Goal: Complete application form

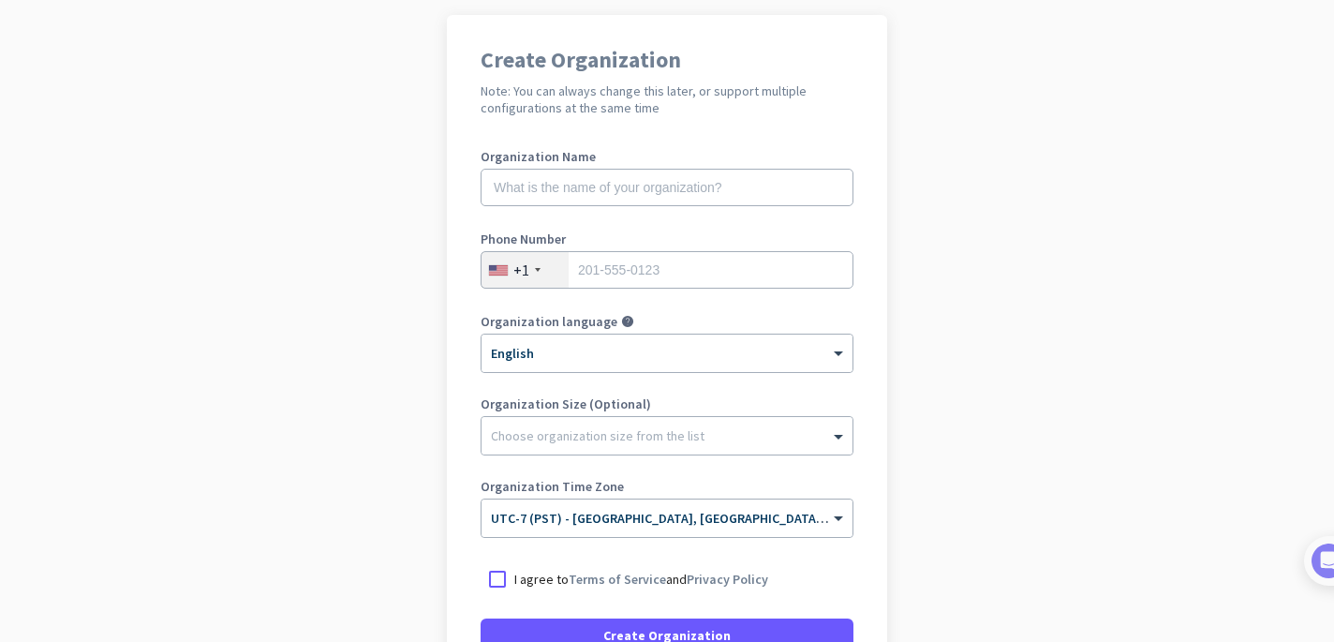
scroll to position [126, 0]
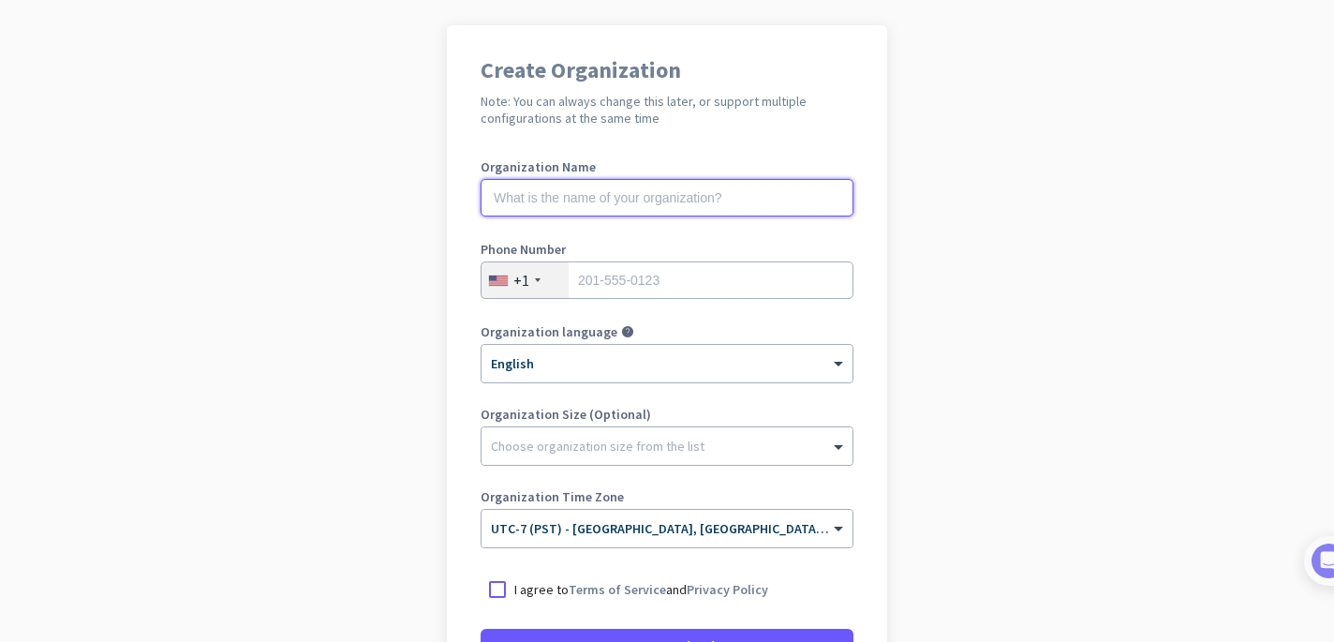
click at [633, 193] on input "text" at bounding box center [667, 197] width 373 height 37
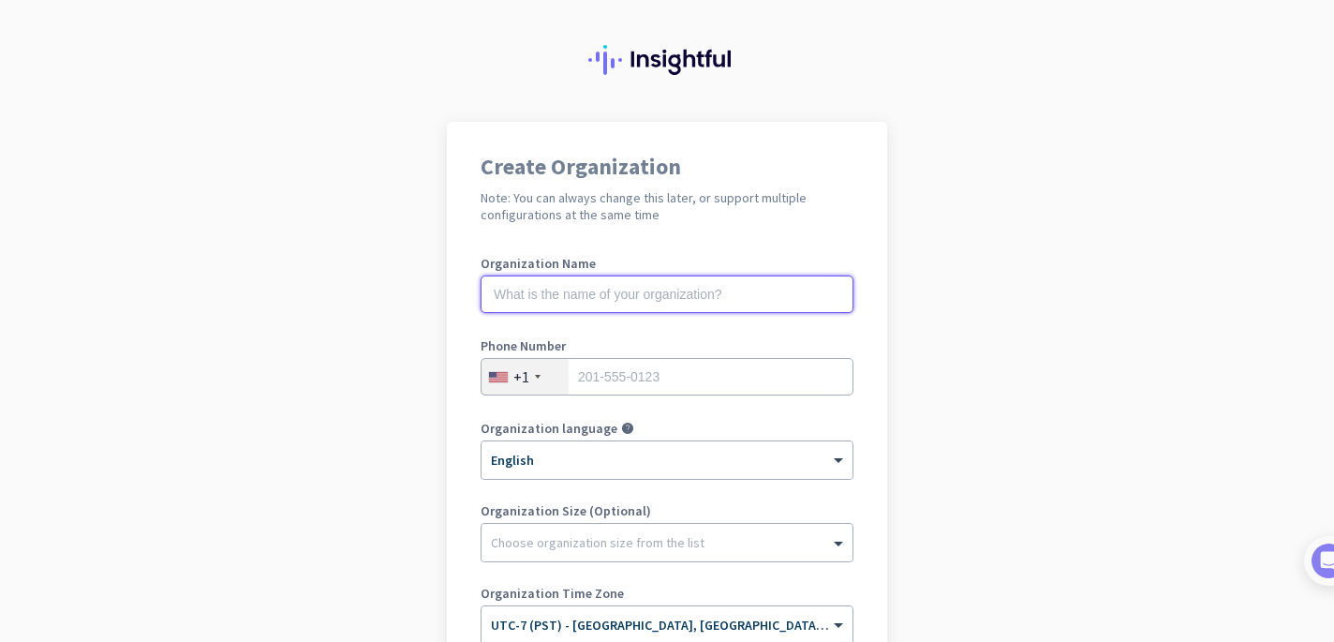
scroll to position [0, 0]
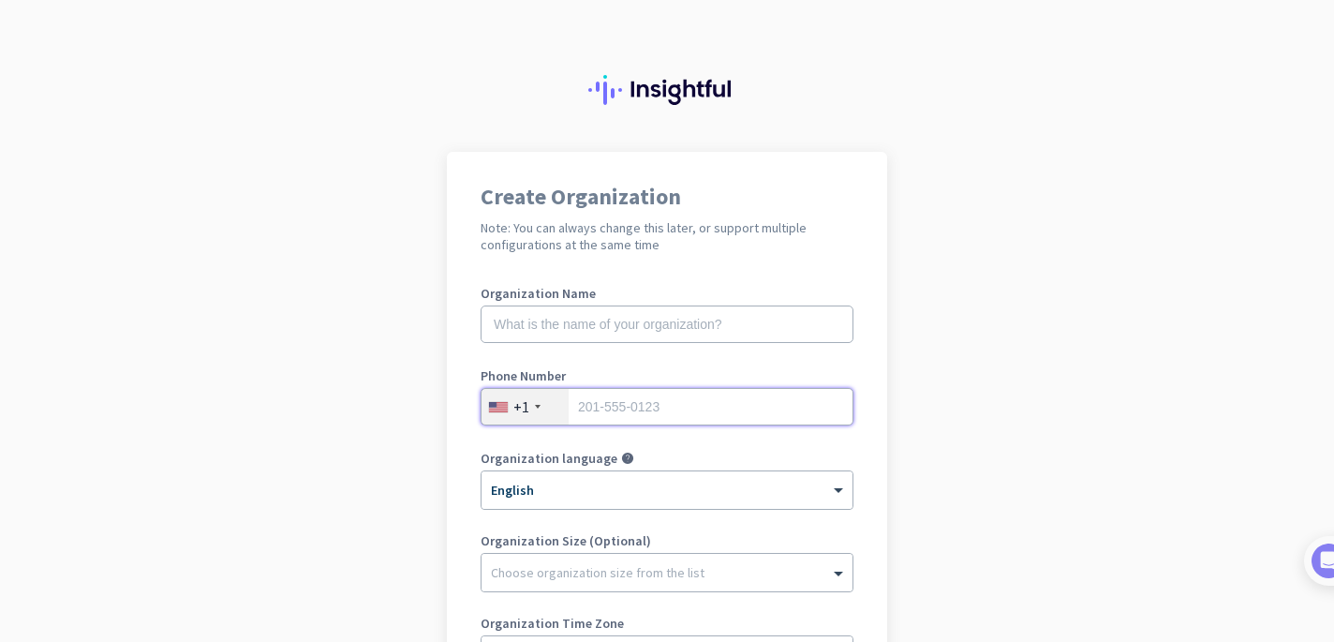
click at [713, 402] on input "tel" at bounding box center [667, 406] width 373 height 37
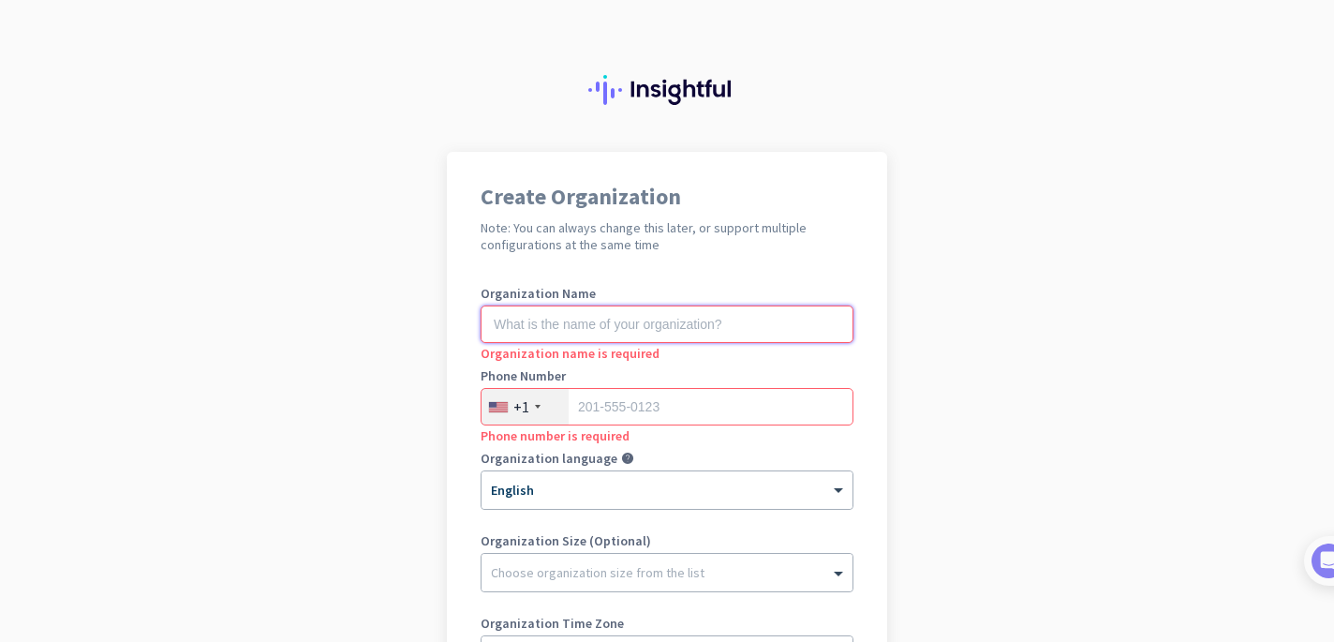
click at [686, 328] on input "text" at bounding box center [667, 323] width 373 height 37
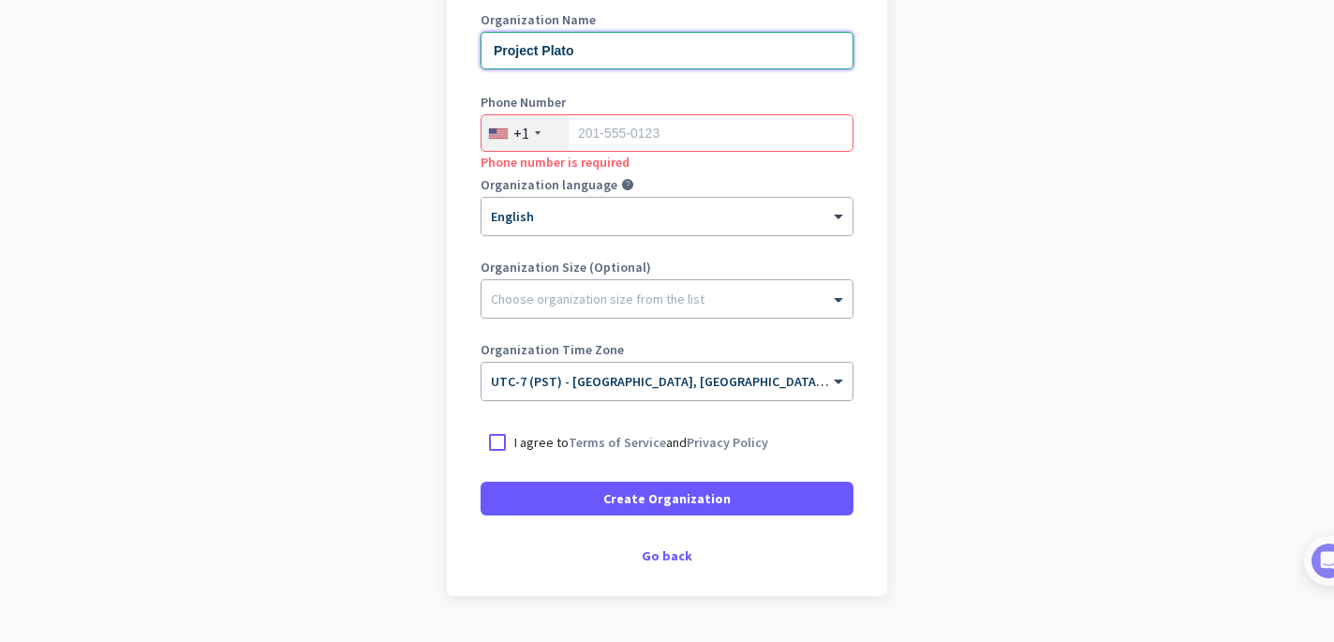
scroll to position [307, 0]
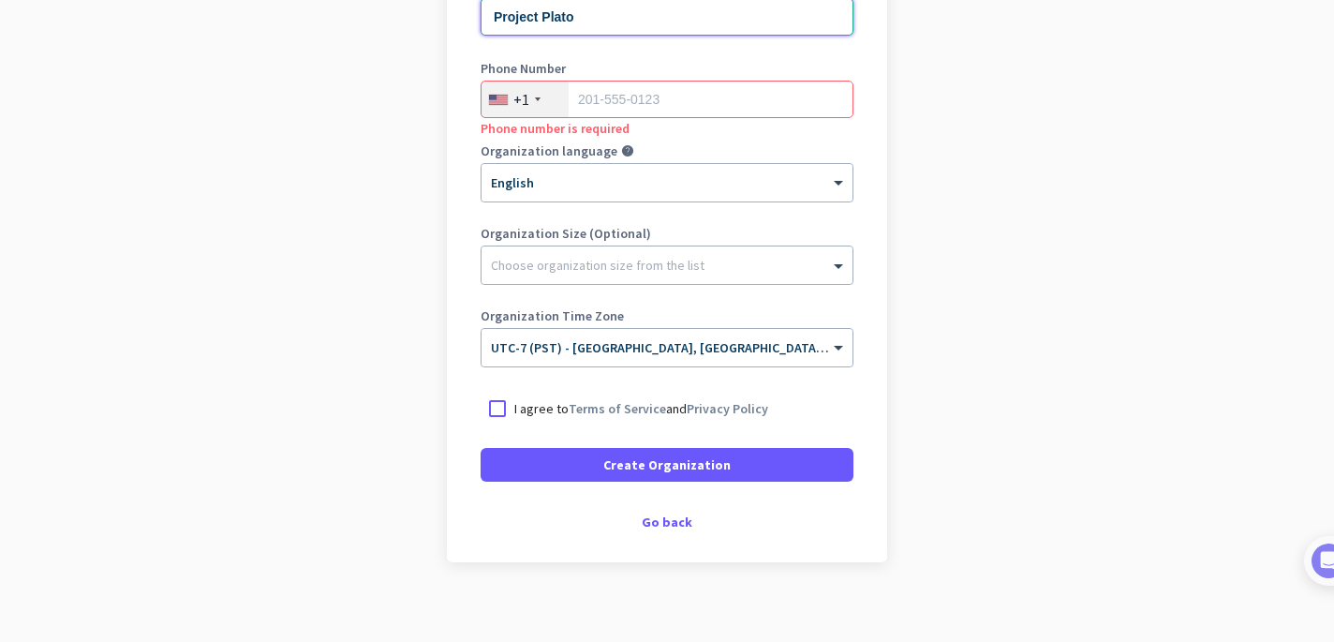
type input "Project Plato"
click at [662, 114] on input "tel" at bounding box center [667, 99] width 373 height 37
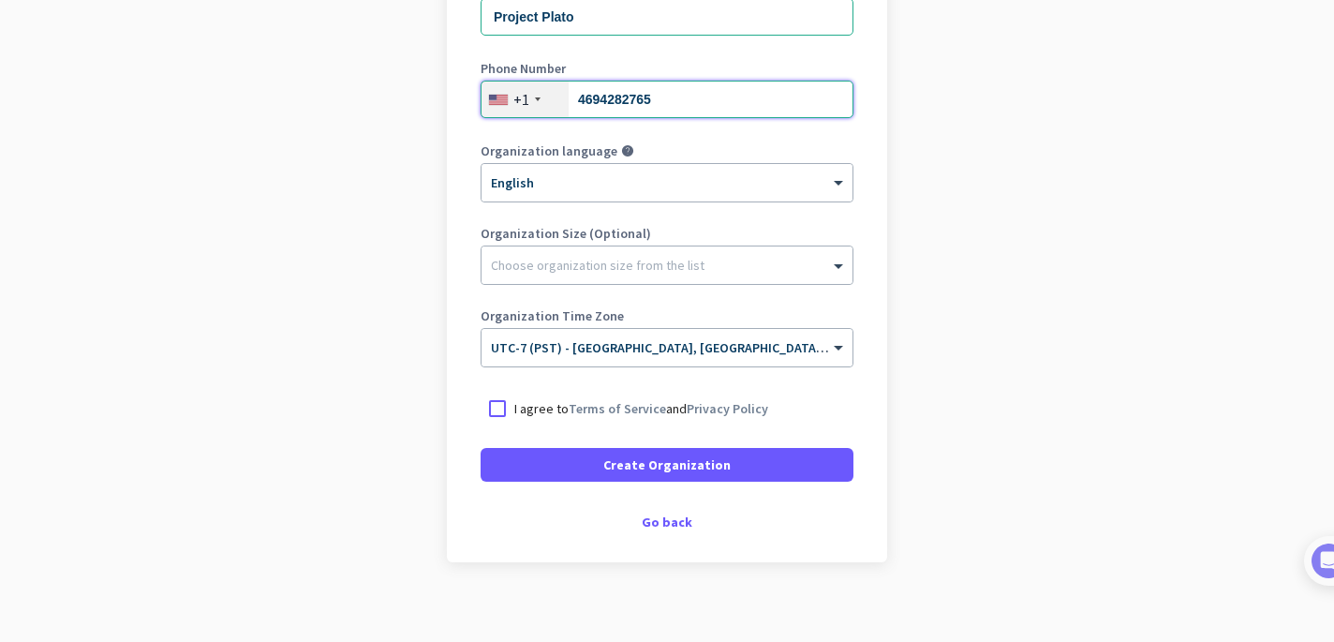
scroll to position [207, 0]
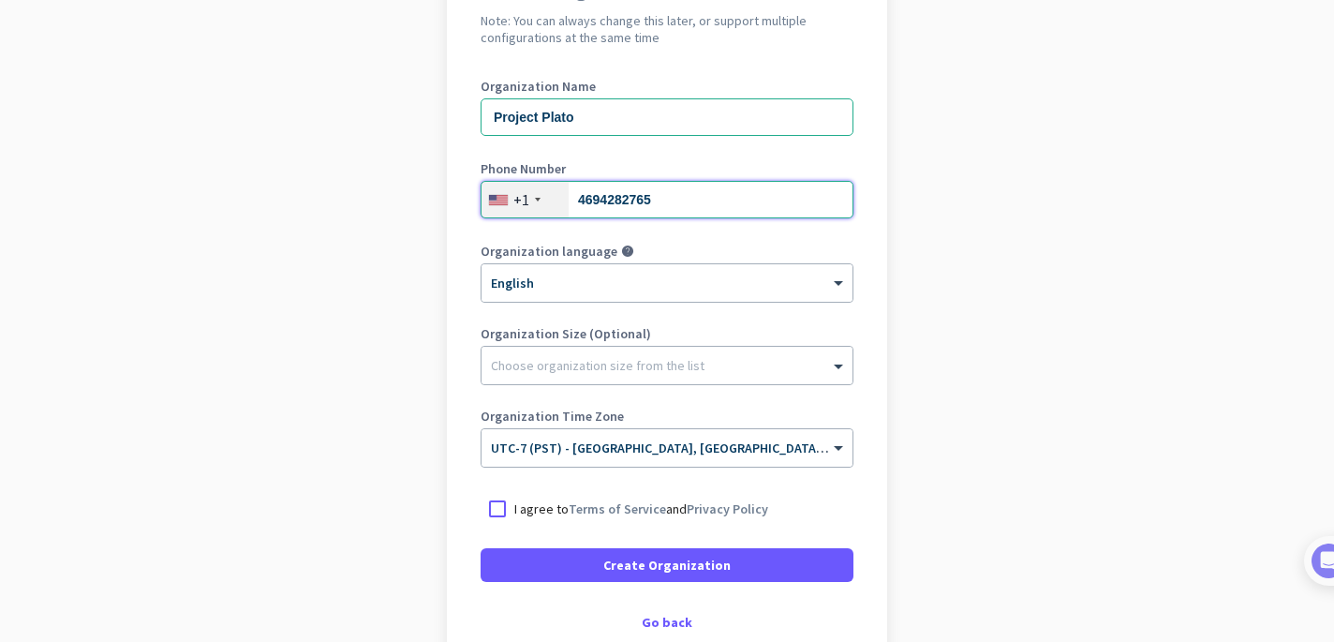
type input "4694282765"
drag, startPoint x: 598, startPoint y: 120, endPoint x: 414, endPoint y: 118, distance: 183.7
click at [414, 118] on app-onboarding-organization "Create Organization Note: You can always change this later, or support multiple…" at bounding box center [667, 350] width 1334 height 811
type input "Mercor"
click at [308, 147] on app-onboarding-organization "Create Organization Note: You can always change this later, or support multiple…" at bounding box center [667, 350] width 1334 height 811
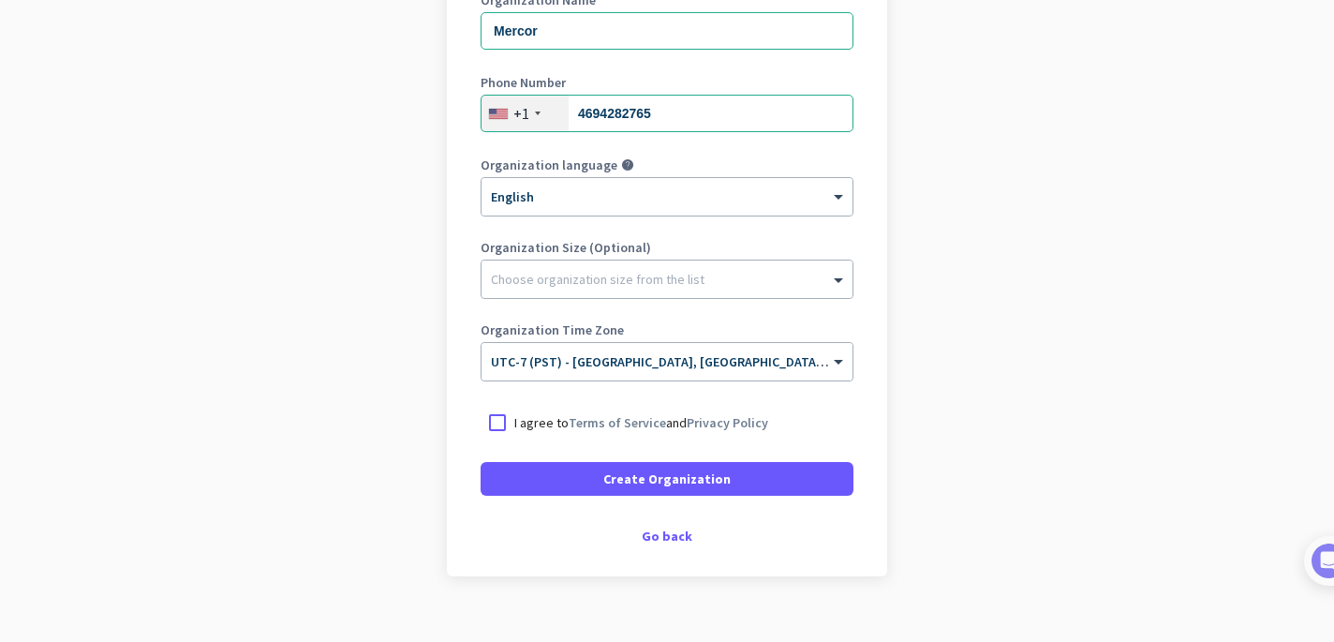
scroll to position [321, 0]
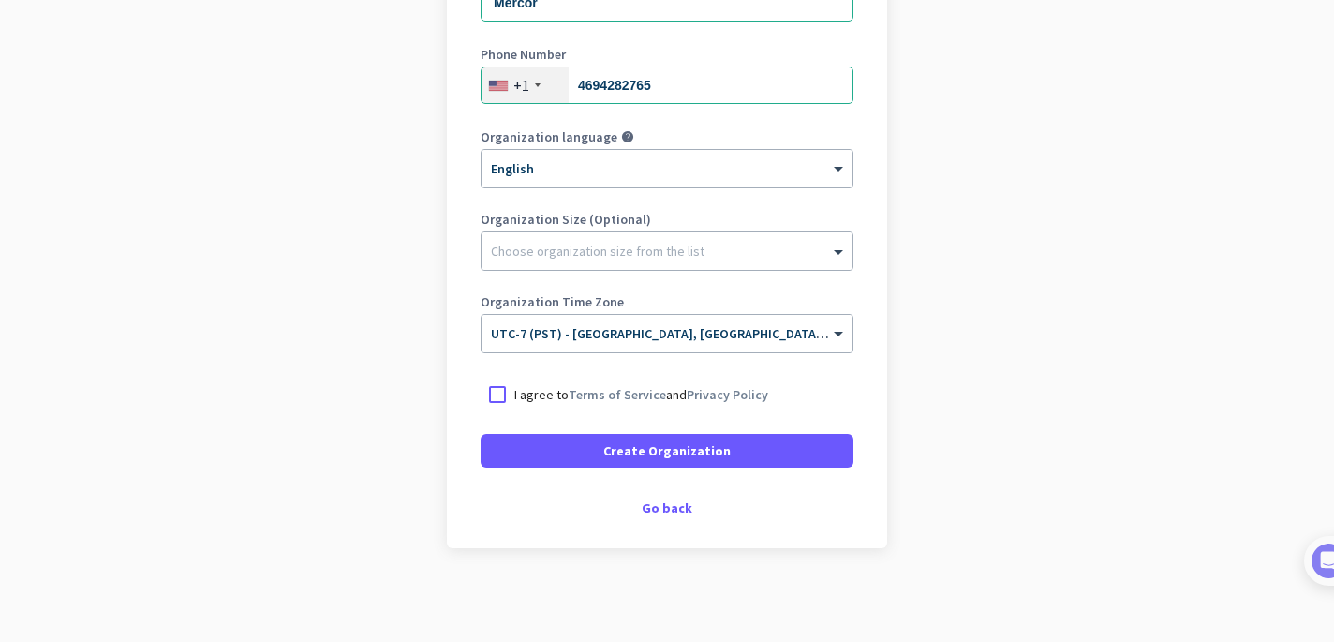
click at [530, 379] on div "I agree to Terms of Service and Privacy Policy" at bounding box center [667, 395] width 373 height 34
click at [530, 395] on p "I agree to Terms of Service and Privacy Policy" at bounding box center [641, 394] width 254 height 19
click at [0, 0] on input "I agree to Terms of Service and Privacy Policy" at bounding box center [0, 0] width 0 height 0
click at [677, 501] on div "Go back" at bounding box center [667, 507] width 373 height 13
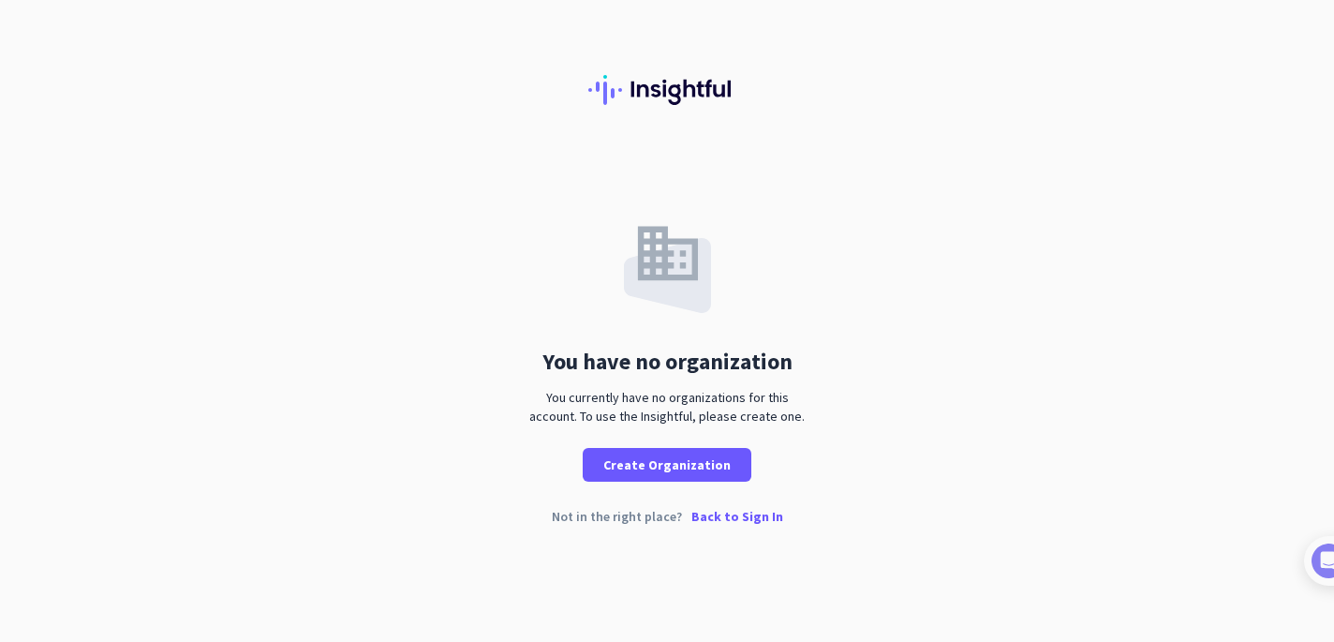
click at [722, 516] on p "Back to Sign In" at bounding box center [737, 516] width 92 height 13
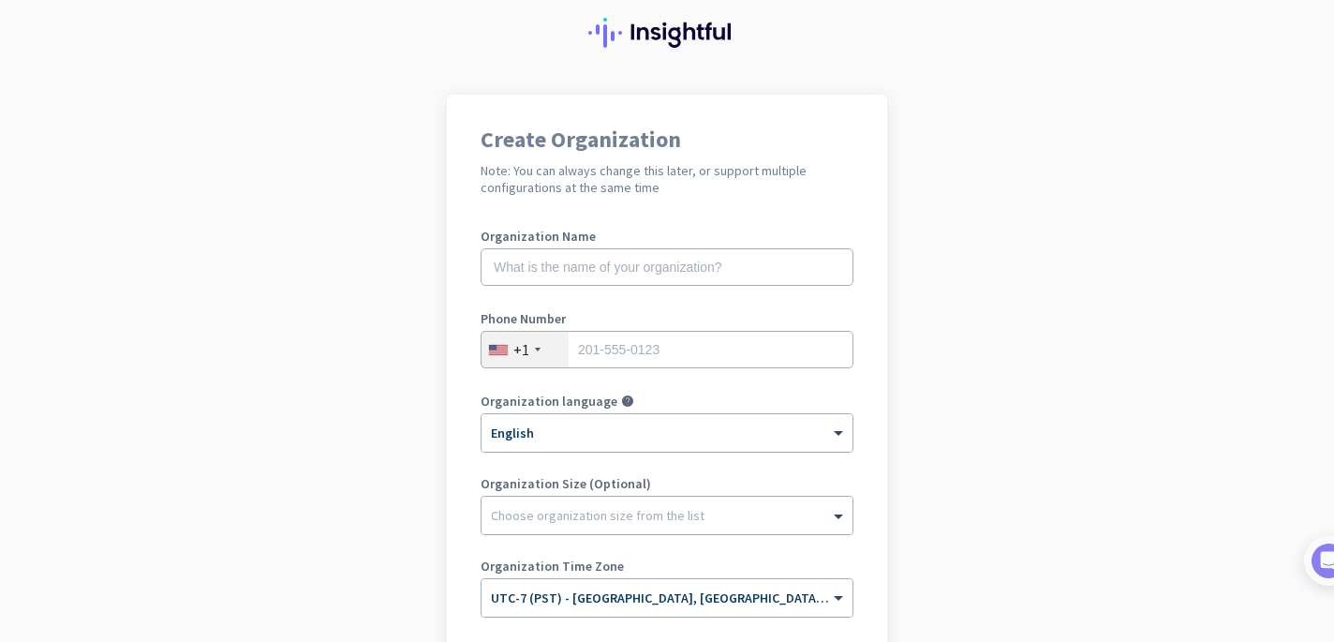
scroll to position [64, 0]
